Goal: Obtain resource: Download file/media

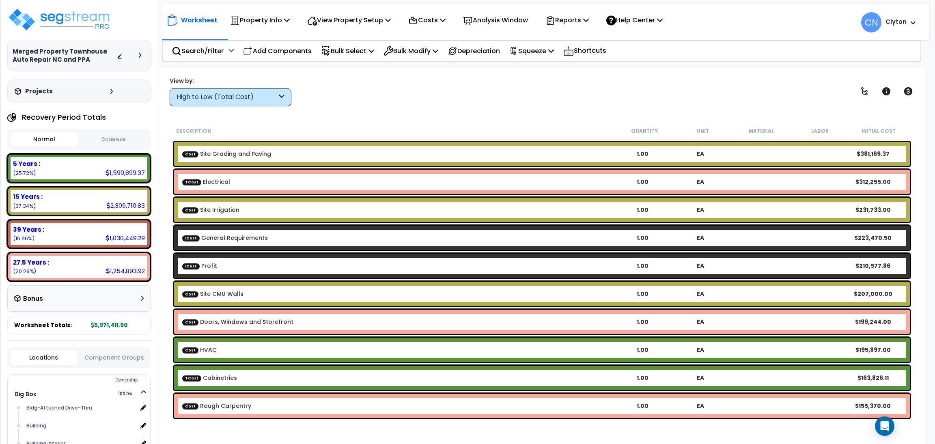
click at [513, 107] on div "Worksheet Property Info Property Setup Add Property Unit Template property Clon…" at bounding box center [542, 290] width 766 height 444
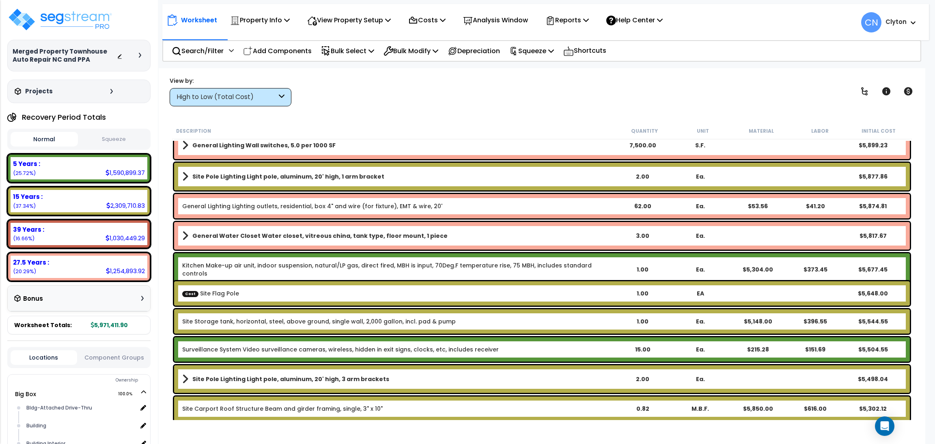
click at [529, 112] on div "Worksheet Property Info Property Setup Add Property Unit Template property Clon…" at bounding box center [542, 290] width 766 height 444
click at [619, 99] on div "View by: High to Low (Total Cost) High to Low (Total Cost)" at bounding box center [542, 91] width 750 height 30
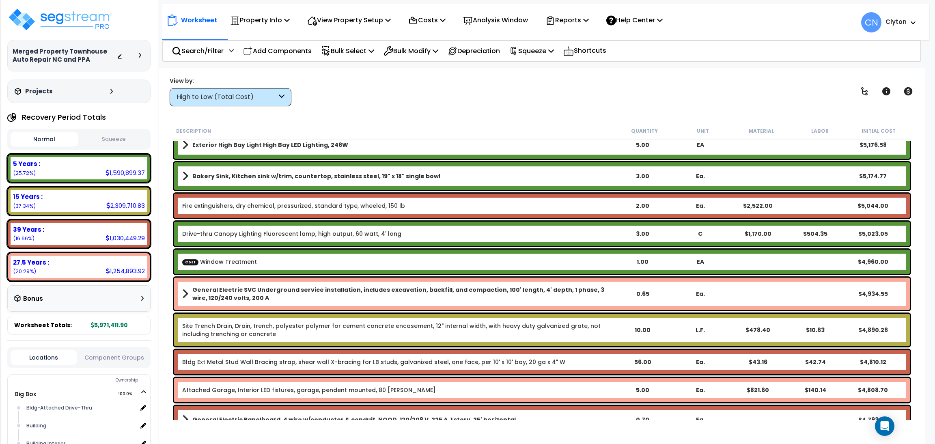
scroll to position [4502, 0]
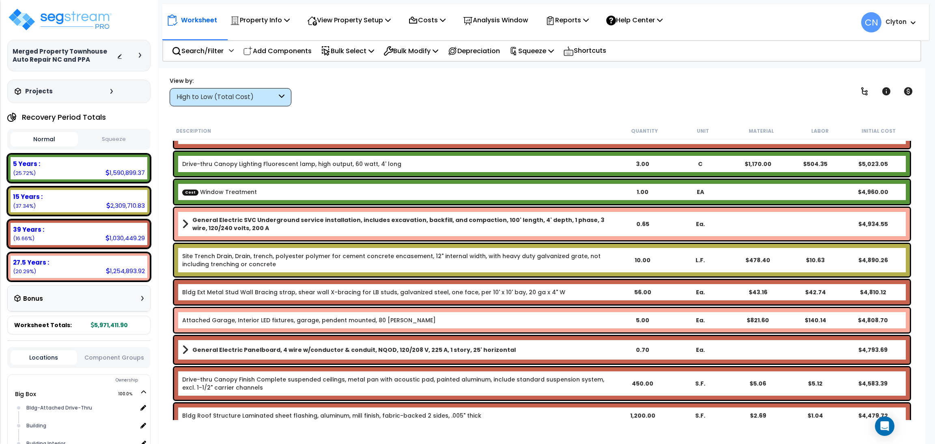
click at [548, 100] on div "View by: High to Low (Total Cost) High to Low (Total Cost)" at bounding box center [542, 91] width 750 height 30
click at [576, 18] on p "Reports" at bounding box center [566, 20] width 43 height 11
click at [576, 37] on link "Get Report" at bounding box center [581, 38] width 80 height 16
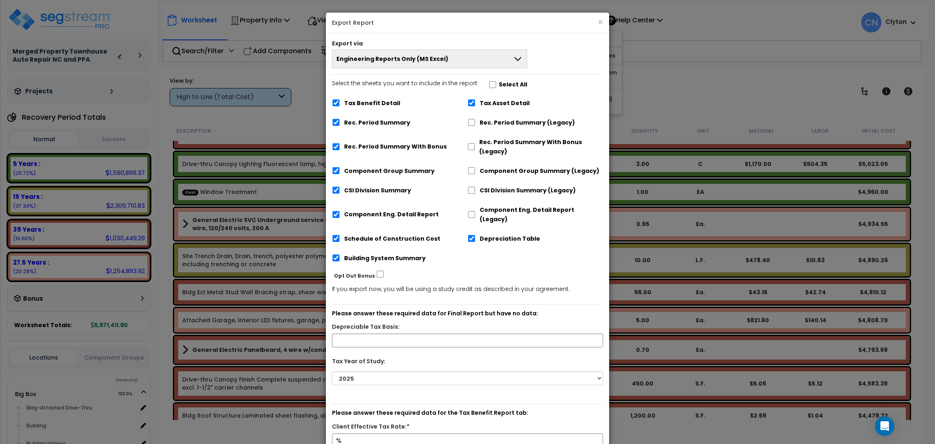
click at [378, 58] on span "Engineering Reports Only (MS Excel)" at bounding box center [392, 59] width 112 height 8
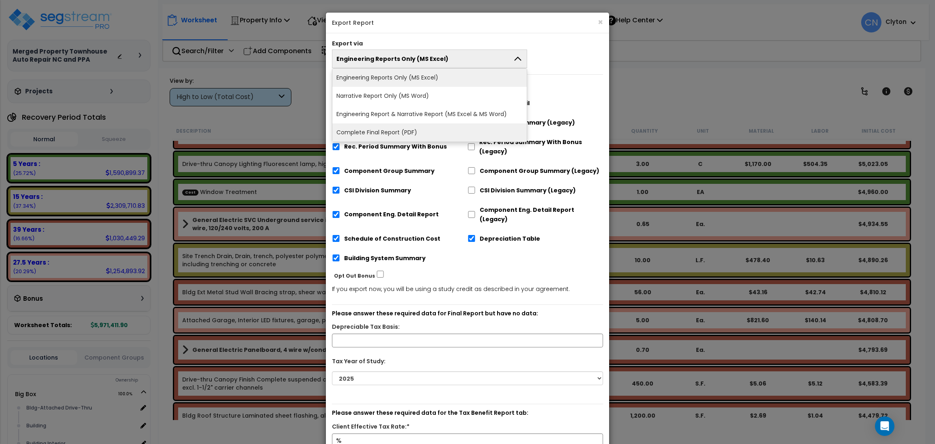
click at [376, 137] on li "Complete Final Report (PDF)" at bounding box center [429, 132] width 194 height 18
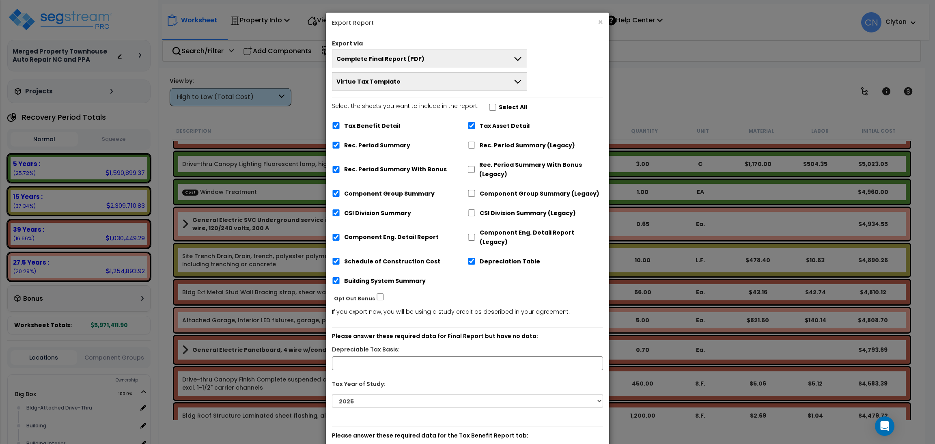
click at [376, 62] on span "Complete Final Report (PDF)" at bounding box center [380, 59] width 88 height 8
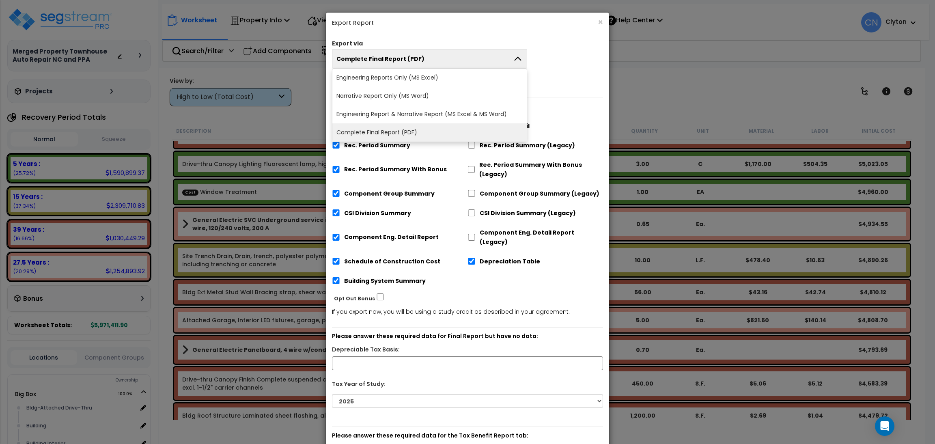
click at [376, 62] on span "Complete Final Report (PDF)" at bounding box center [380, 59] width 88 height 8
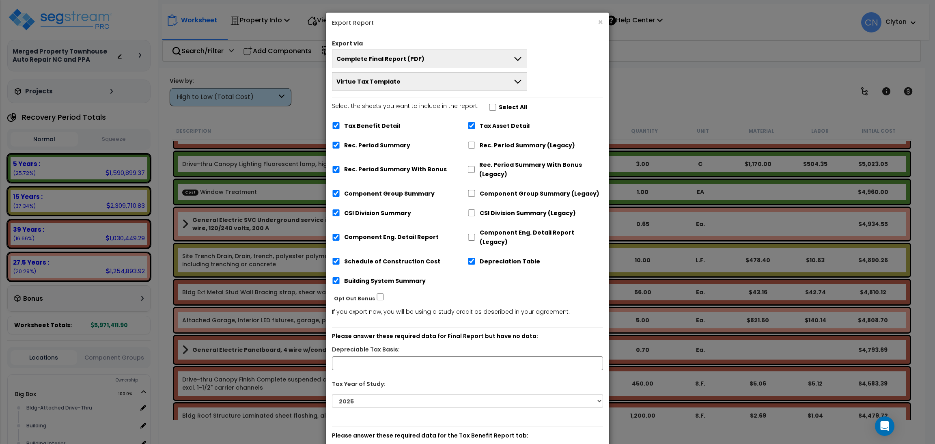
click at [556, 71] on div "Complete Final Report (PDF) Engineering Reports Only (MS Excel) Narrative Repor…" at bounding box center [467, 69] width 283 height 41
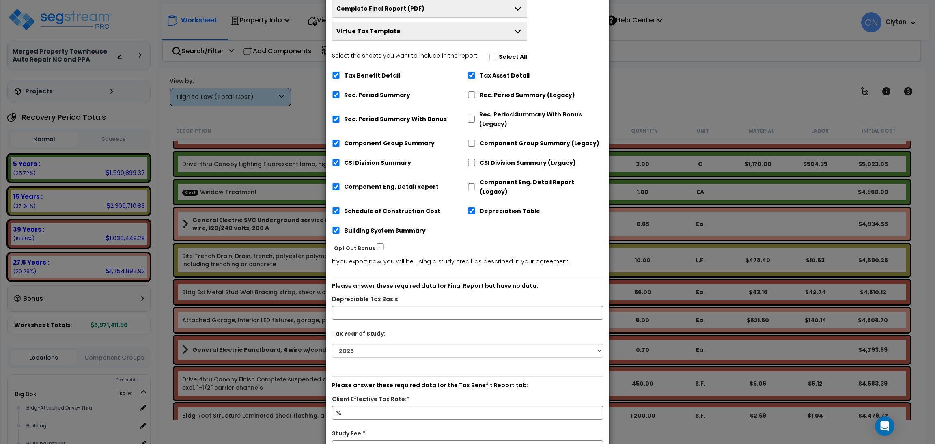
scroll to position [122, 0]
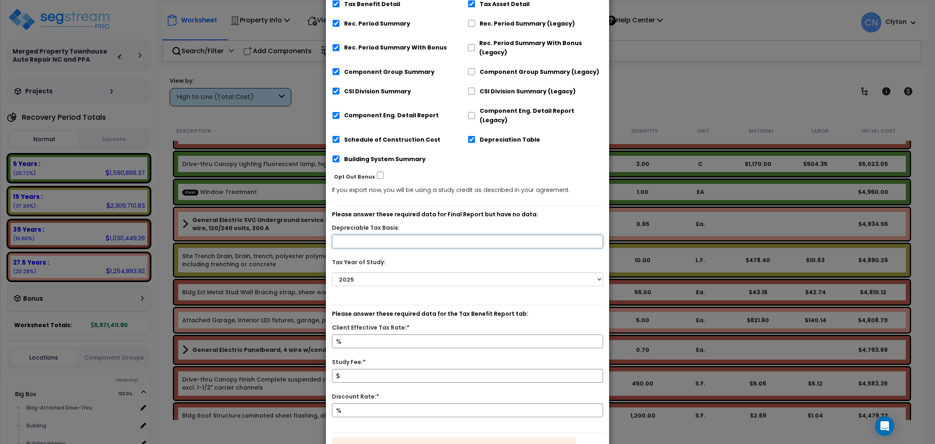
click at [374, 234] on input "text" at bounding box center [467, 241] width 271 height 14
type input "6,000,000"
click at [446, 278] on div "2025 2026" at bounding box center [467, 284] width 283 height 30
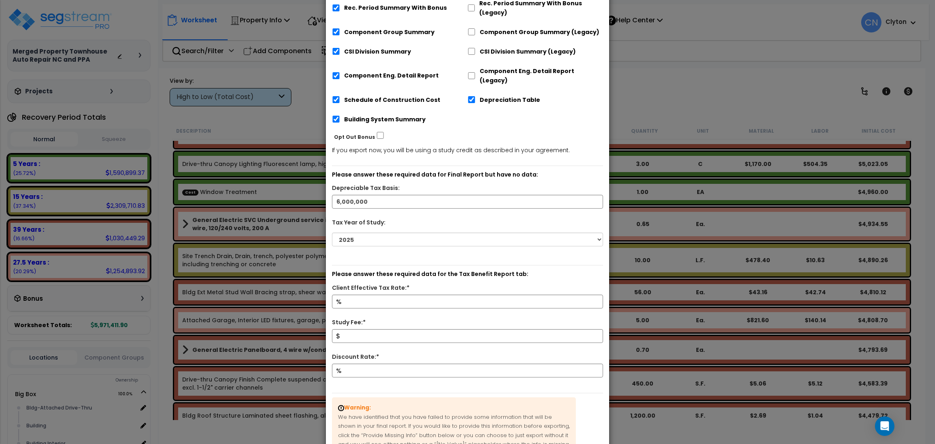
scroll to position [182, 0]
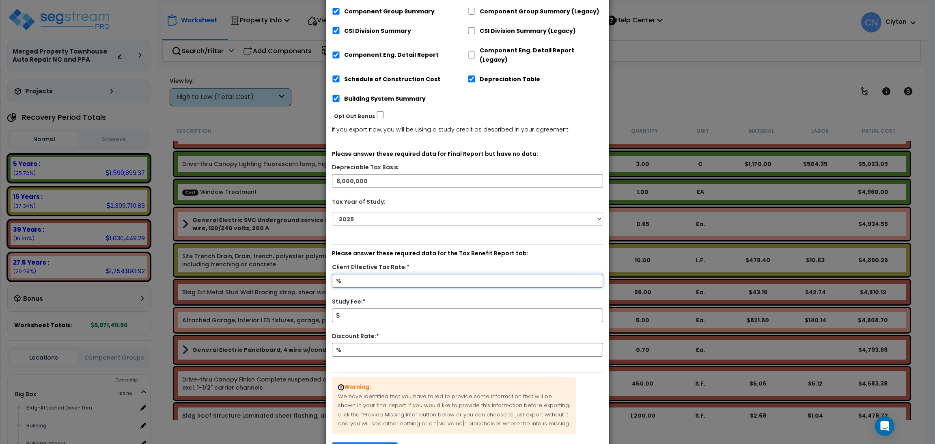
click at [372, 274] on input "Client Effective Tax Rate:*" at bounding box center [467, 281] width 271 height 14
type input "2"
type input "6,000,000"
click at [378, 343] on input "Discount Rate:*" at bounding box center [467, 350] width 271 height 14
type input "5"
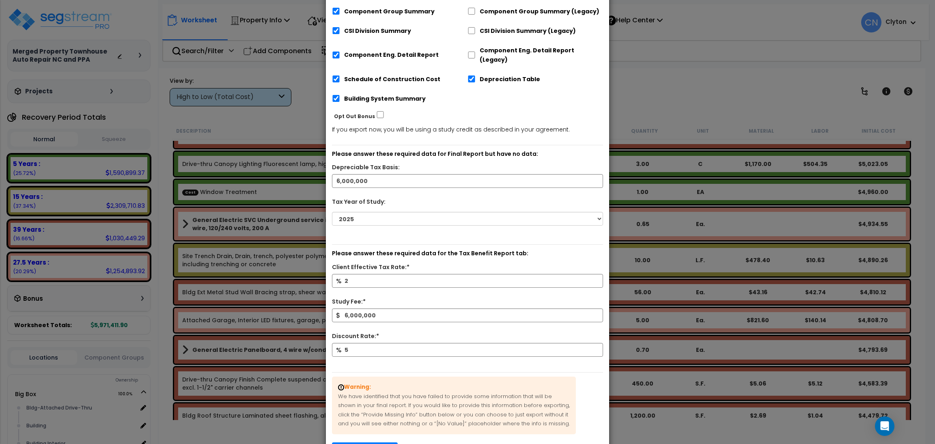
click at [501, 366] on div "Warning: We have identified that you have failed to provide some information th…" at bounding box center [467, 411] width 283 height 90
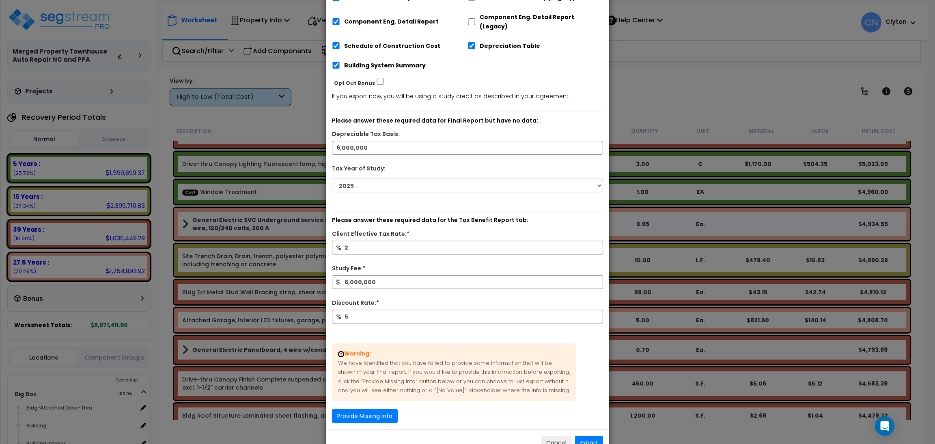
scroll to position [231, 0]
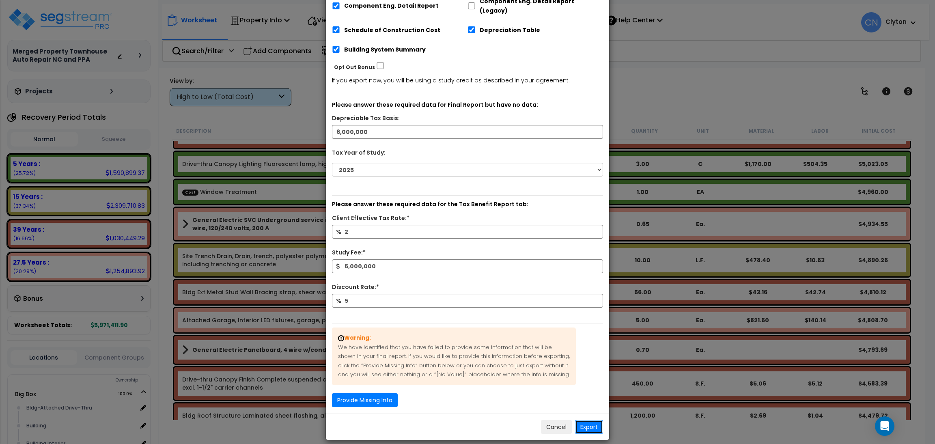
click at [590, 420] on button "Export" at bounding box center [589, 427] width 28 height 14
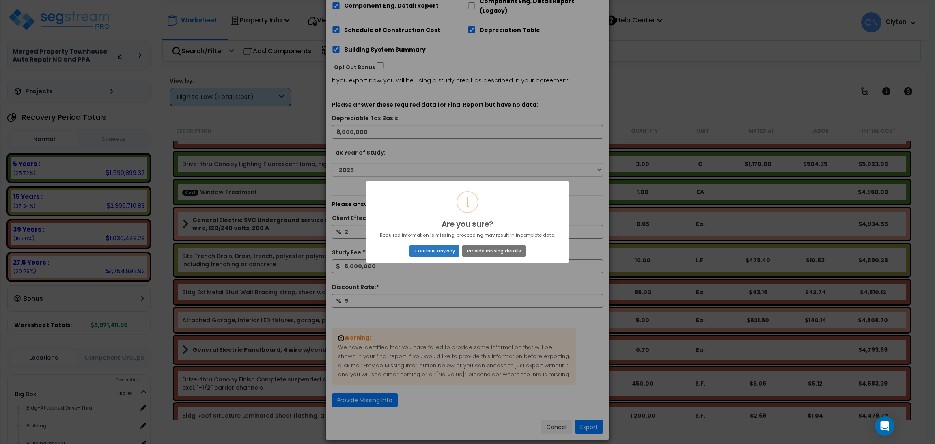
click at [444, 248] on button "Continue anyway" at bounding box center [434, 250] width 50 height 11
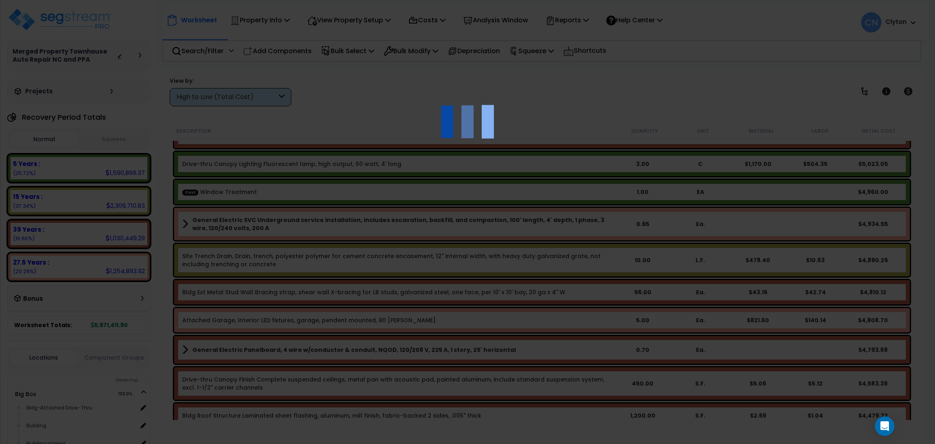
scroll to position [4, 0]
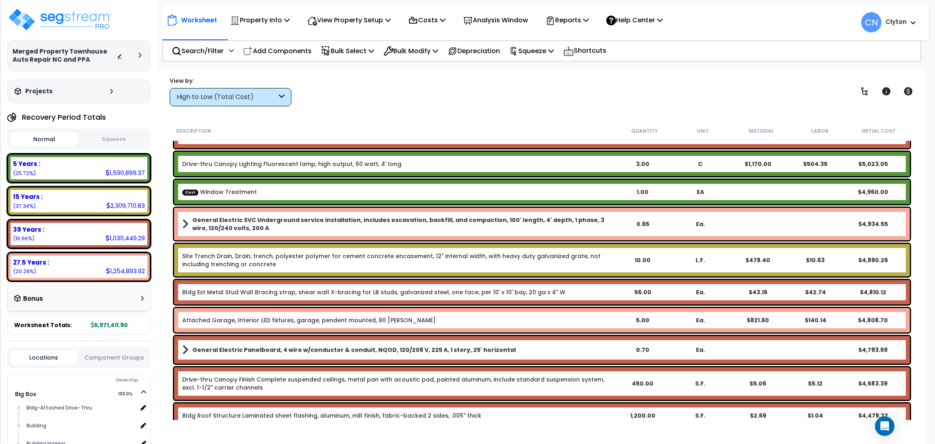
click at [419, 101] on div "View by: High to Low (Total Cost) High to Low (Total Cost)" at bounding box center [542, 91] width 750 height 30
click at [705, 92] on div "View by: High to Low (Total Cost) High to Low (Total Cost)" at bounding box center [542, 91] width 750 height 30
click at [700, 90] on div "View by: High to Low (Total Cost) High to Low (Total Cost)" at bounding box center [542, 91] width 750 height 30
click at [705, 93] on div "View by: High to Low (Total Cost) High to Low (Total Cost)" at bounding box center [542, 91] width 750 height 30
click at [800, 67] on div "Property Name DB Costs Setup Indirect Costs Direct Costs Costs Setup Rapid Take…" at bounding box center [467, 52] width 935 height 32
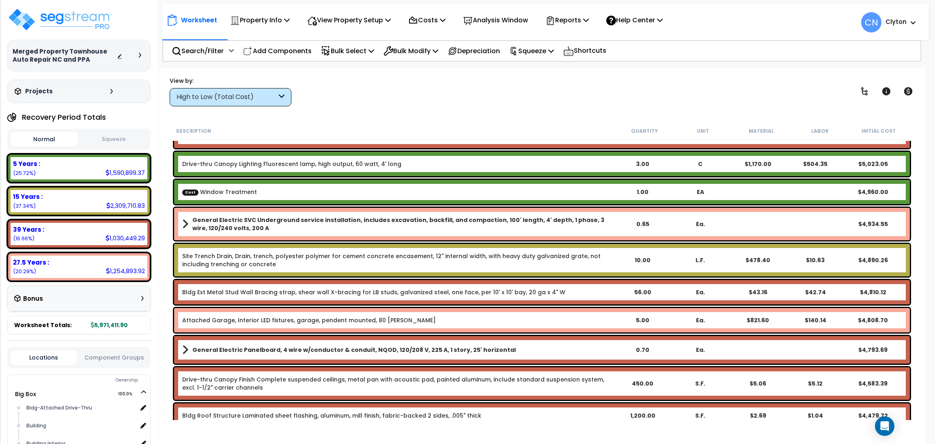
click at [658, 93] on div "View by: High to Low (Total Cost) High to Low (Total Cost)" at bounding box center [542, 91] width 750 height 30
click at [262, 23] on p "Property Info" at bounding box center [260, 20] width 60 height 11
click at [259, 41] on link "Property Setup" at bounding box center [266, 38] width 80 height 16
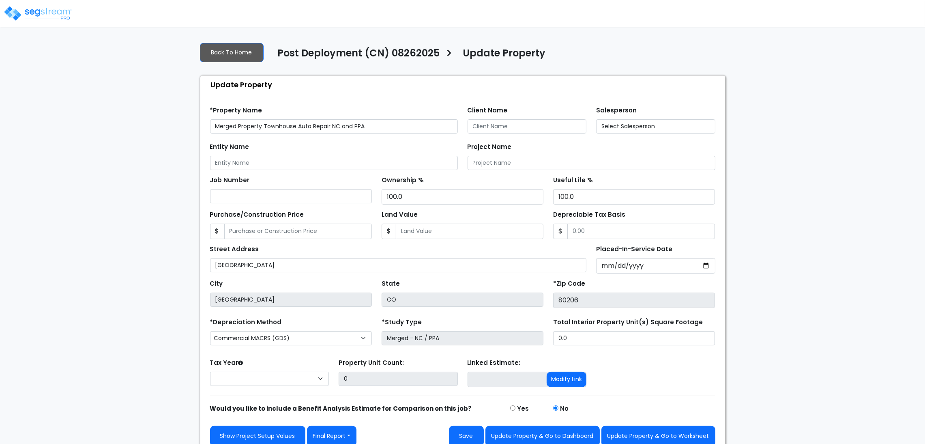
select select "2025"
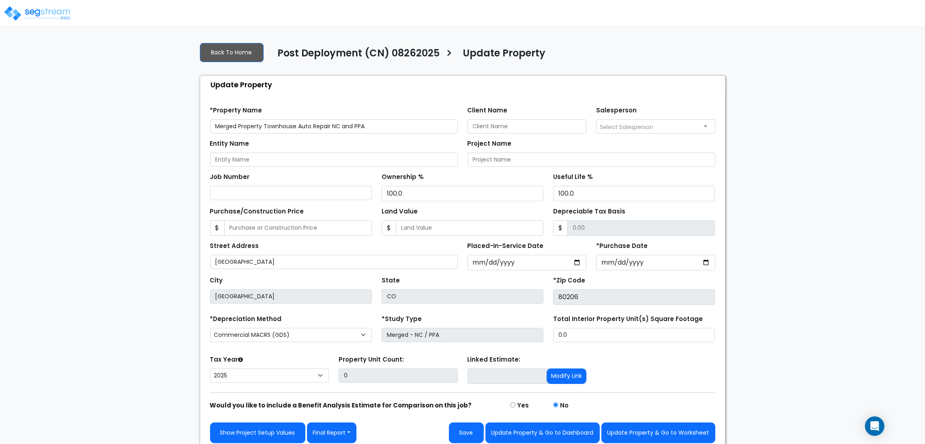
click at [169, 363] on div "We are Building your Property. So please grab a coffee and let us do the heavy …" at bounding box center [462, 243] width 925 height 414
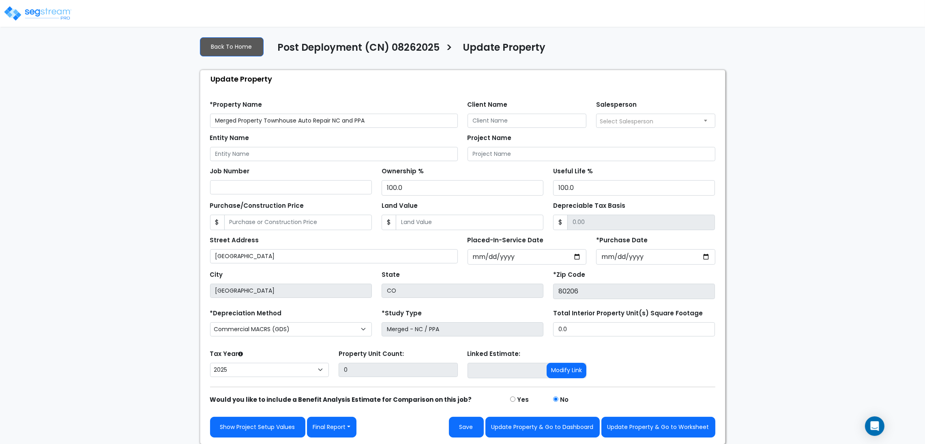
scroll to position [7, 0]
click at [327, 424] on button "Final Report" at bounding box center [332, 426] width 50 height 21
click at [342, 385] on link "Report Images" at bounding box center [349, 384] width 85 height 19
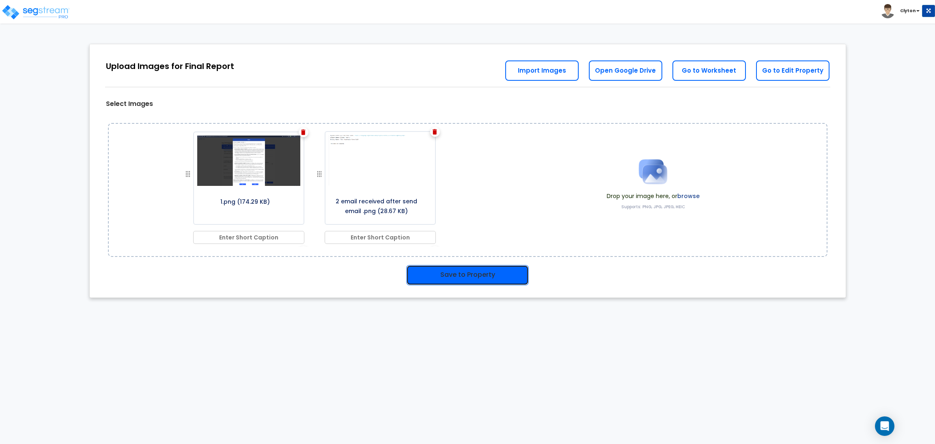
click at [470, 274] on button "Save to Property" at bounding box center [467, 275] width 122 height 20
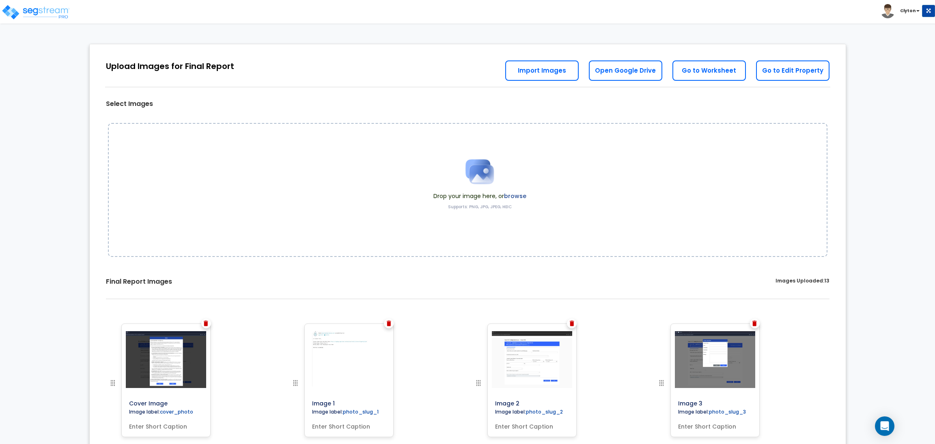
click at [695, 75] on link "Go to Worksheet" at bounding box center [708, 70] width 73 height 20
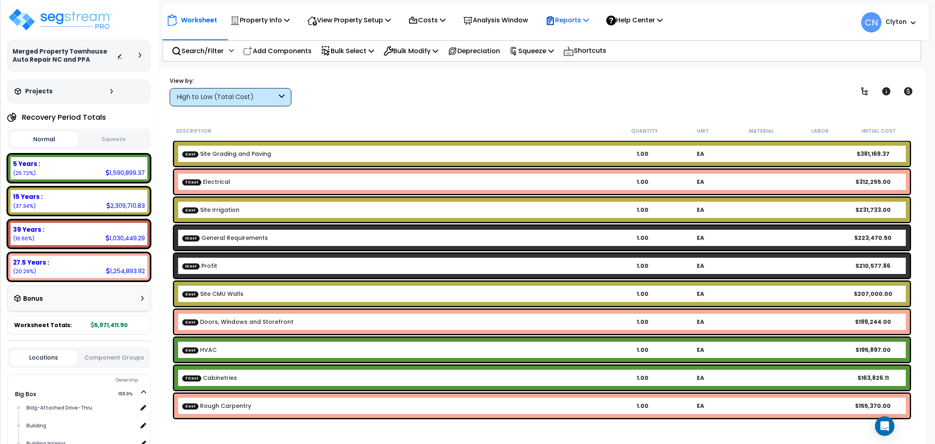
click at [588, 26] on div "Reports" at bounding box center [566, 20] width 43 height 19
click at [584, 37] on link "Get Report" at bounding box center [581, 38] width 80 height 16
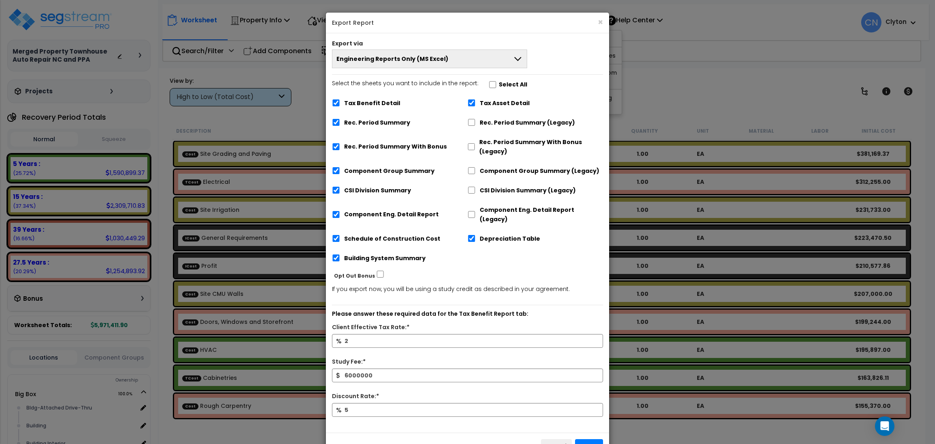
click at [377, 52] on button "Engineering Reports Only (MS Excel)" at bounding box center [429, 58] width 195 height 19
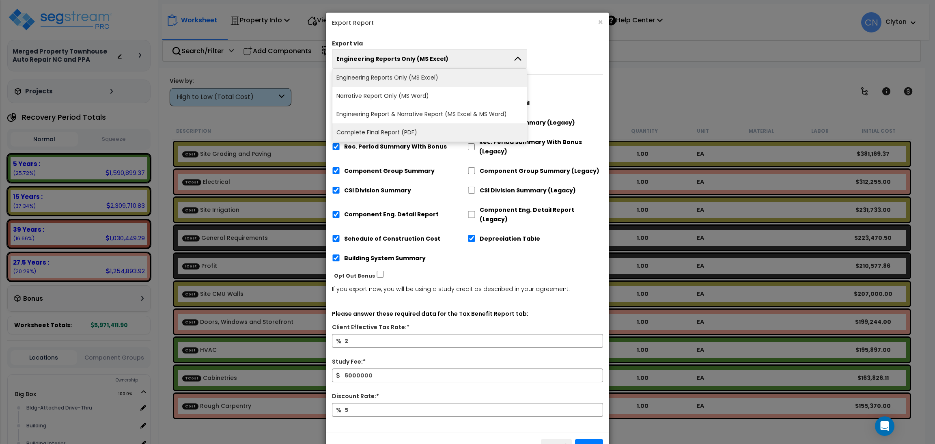
click at [390, 133] on li "Complete Final Report (PDF)" at bounding box center [429, 132] width 194 height 18
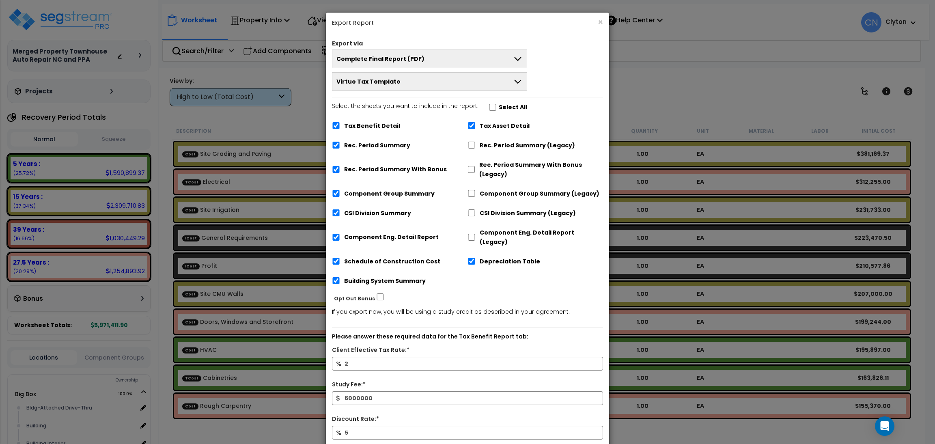
click at [562, 272] on div "Tax Benefit Detail Tax Asset Detail Rec. Period Summary Rec. Period Summary (Le…" at bounding box center [467, 204] width 271 height 174
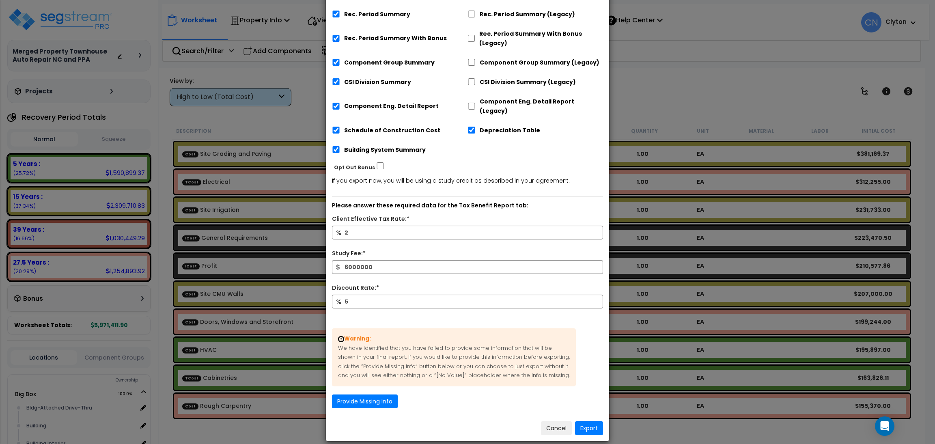
scroll to position [132, 0]
click at [585, 420] on button "Export" at bounding box center [589, 427] width 28 height 14
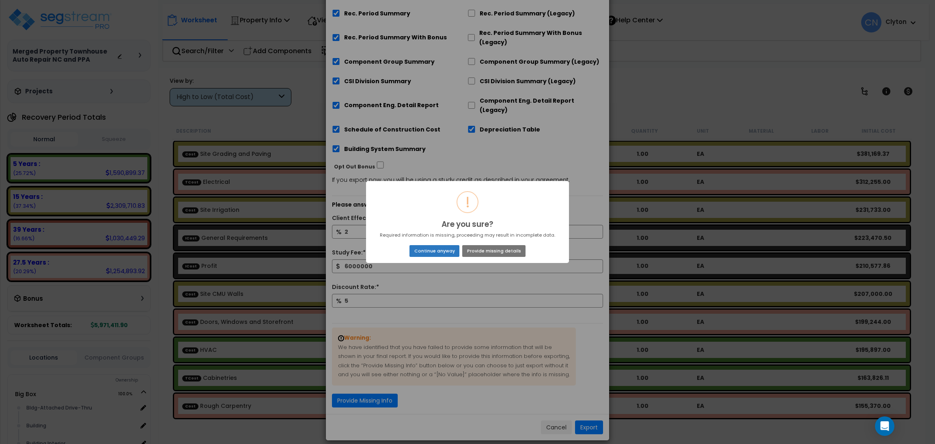
click at [445, 254] on button "Continue anyway" at bounding box center [434, 250] width 50 height 11
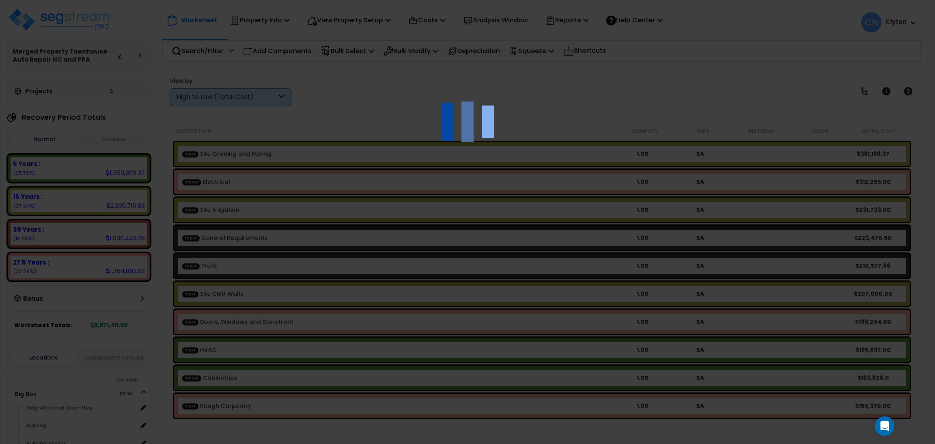
scroll to position [4, 0]
